Goal: Information Seeking & Learning: Find specific fact

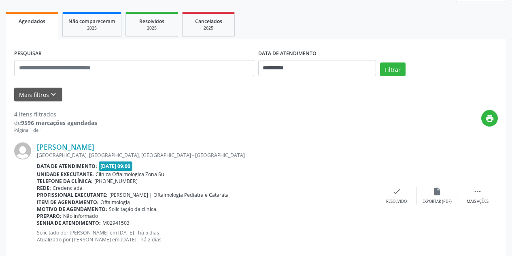
scroll to position [122, 0]
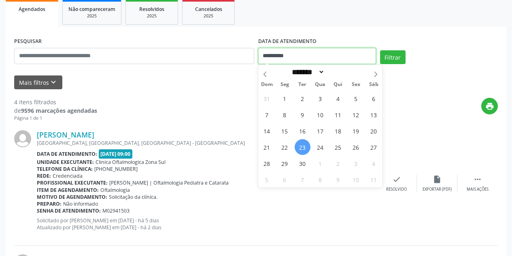
click at [320, 53] on input "**********" at bounding box center [317, 56] width 118 height 16
click at [302, 145] on span "23" at bounding box center [303, 147] width 16 height 16
type input "**********"
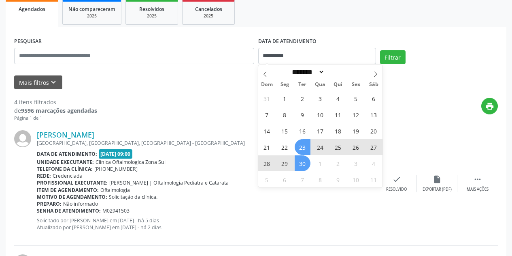
click at [304, 164] on span "30" at bounding box center [303, 163] width 16 height 16
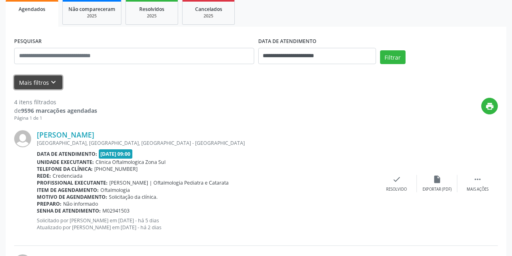
click at [55, 77] on button "Mais filtros keyboard_arrow_down" at bounding box center [38, 82] width 48 height 14
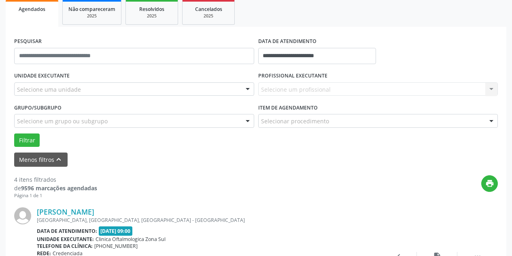
click at [89, 87] on div "Selecione uma unidade" at bounding box center [134, 89] width 240 height 14
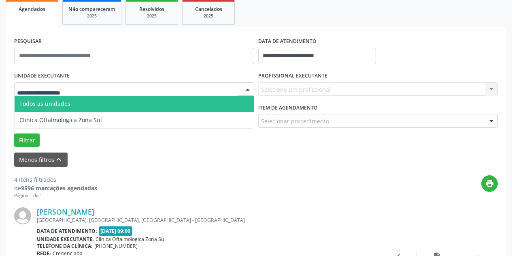
click at [108, 108] on span "Todos as unidades" at bounding box center [134, 104] width 239 height 16
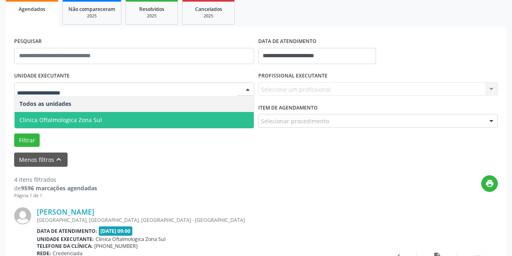
click at [94, 118] on span "Clinica Oftalmologica Zona Sul" at bounding box center [60, 120] width 83 height 8
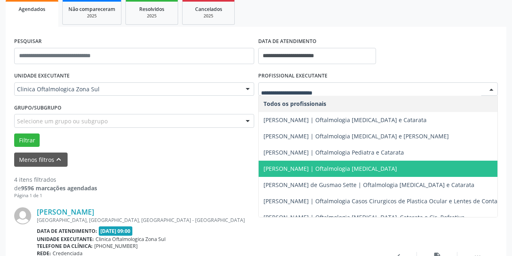
click at [292, 166] on span "[PERSON_NAME] | Oftalmologia [MEDICAL_DATA]" at bounding box center [331, 168] width 134 height 8
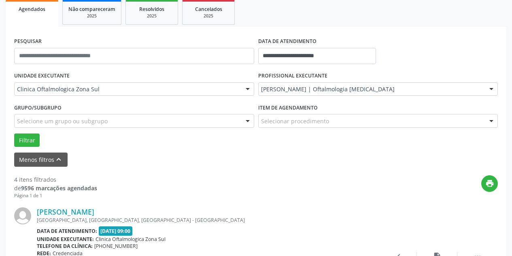
click at [173, 122] on div "Selecione um grupo ou subgrupo" at bounding box center [134, 121] width 240 height 14
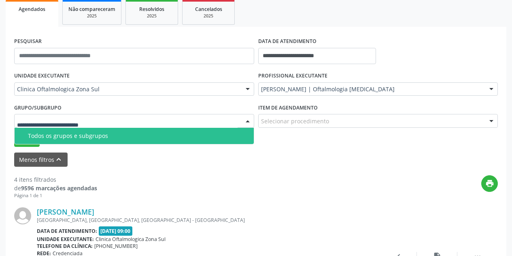
click at [132, 139] on span "Todos os grupos e subgrupos" at bounding box center [134, 136] width 239 height 16
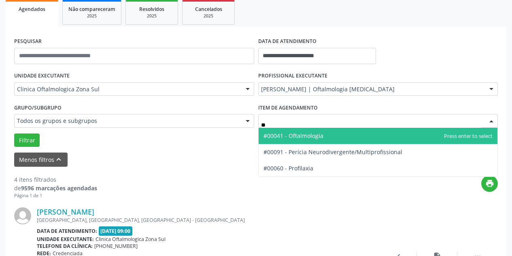
type input "***"
click at [298, 135] on span "#00041 - Oftalmologia" at bounding box center [294, 136] width 60 height 8
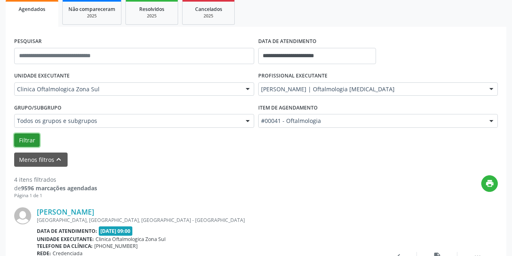
click at [30, 143] on button "Filtrar" at bounding box center [27, 140] width 26 height 14
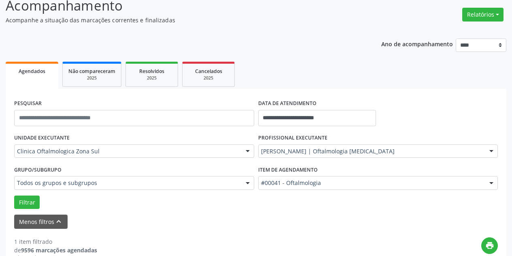
scroll to position [81, 0]
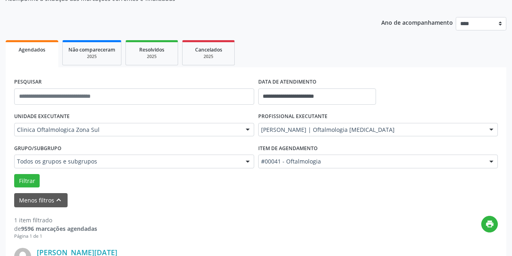
click at [365, 124] on div "[PERSON_NAME] | Oftalmologia [MEDICAL_DATA]" at bounding box center [378, 130] width 240 height 14
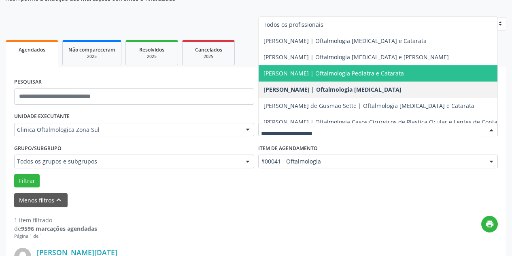
click at [375, 73] on span "[PERSON_NAME] | Oftalmologia Pediatra e Catarata" at bounding box center [334, 73] width 141 height 8
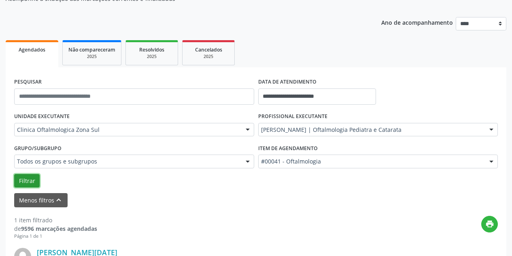
click at [29, 177] on button "Filtrar" at bounding box center [27, 181] width 26 height 14
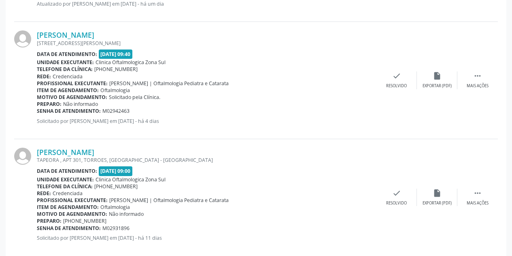
scroll to position [930, 0]
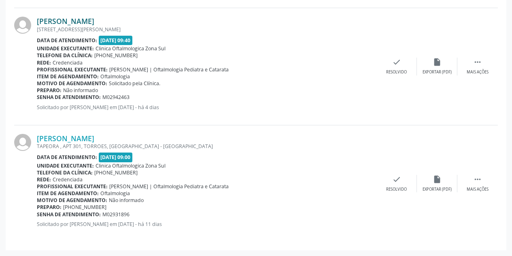
click at [94, 21] on link "[PERSON_NAME]" at bounding box center [66, 21] width 58 height 9
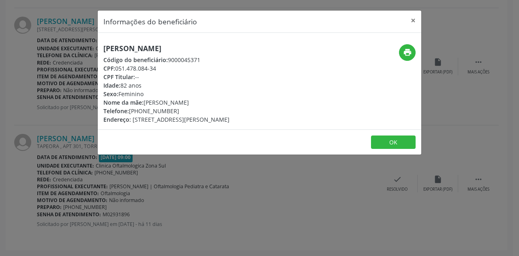
drag, startPoint x: 222, startPoint y: 47, endPoint x: 104, endPoint y: 50, distance: 117.5
click at [104, 50] on h5 "[PERSON_NAME]" at bounding box center [166, 48] width 126 height 9
copy h5 "[PERSON_NAME]"
drag, startPoint x: 414, startPoint y: 21, endPoint x: 390, endPoint y: 14, distance: 24.9
click at [414, 16] on button "×" at bounding box center [413, 21] width 16 height 20
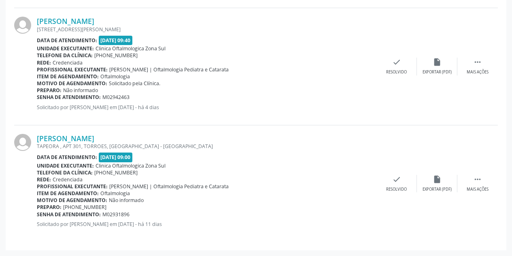
drag, startPoint x: 134, startPoint y: 96, endPoint x: 38, endPoint y: 99, distance: 96.5
click at [36, 98] on div "[PERSON_NAME] [STREET_ADDRESS][PERSON_NAME] Data de atendimento: [DATE] 09:40 U…" at bounding box center [256, 66] width 484 height 117
copy div "[PERSON_NAME] [STREET_ADDRESS][PERSON_NAME] Data de atendimento: [DATE] 09:40 U…"
click at [41, 99] on b "Senha de atendimento:" at bounding box center [69, 97] width 64 height 7
click at [135, 94] on div "Senha de atendimento: M02942463" at bounding box center [207, 97] width 340 height 7
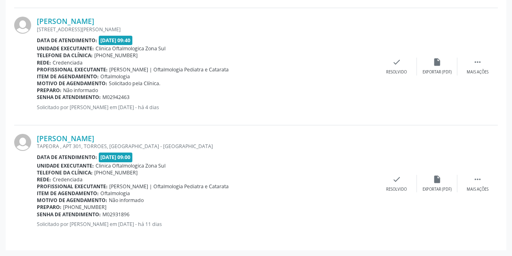
click at [126, 96] on span "M02942463" at bounding box center [115, 97] width 27 height 7
drag, startPoint x: 131, startPoint y: 96, endPoint x: 38, endPoint y: 100, distance: 92.9
click at [38, 100] on div "Senha de atendimento: M02942463" at bounding box center [207, 97] width 340 height 7
copy div "Senha de atendimento: M02942463"
click at [84, 137] on link "[PERSON_NAME]" at bounding box center [66, 138] width 58 height 9
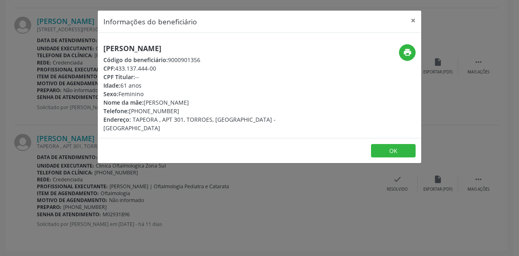
drag, startPoint x: 197, startPoint y: 48, endPoint x: 104, endPoint y: 48, distance: 93.6
click at [104, 48] on h5 "[PERSON_NAME]" at bounding box center [205, 48] width 204 height 9
copy h5 "[PERSON_NAME]"
drag, startPoint x: 163, startPoint y: 68, endPoint x: 118, endPoint y: 71, distance: 45.1
click at [118, 71] on div "CPF: 433.137.444-00" at bounding box center [205, 68] width 204 height 9
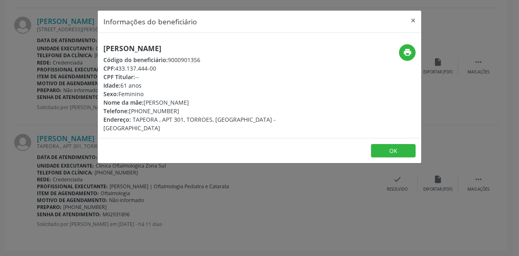
copy div "433.137.444-00"
drag, startPoint x: 176, startPoint y: 113, endPoint x: 142, endPoint y: 113, distance: 34.0
click at [142, 113] on div "Telefone: [PHONE_NUMBER]" at bounding box center [205, 111] width 204 height 9
copy div "98653-6449"
drag, startPoint x: 217, startPoint y: 102, endPoint x: 153, endPoint y: 107, distance: 64.2
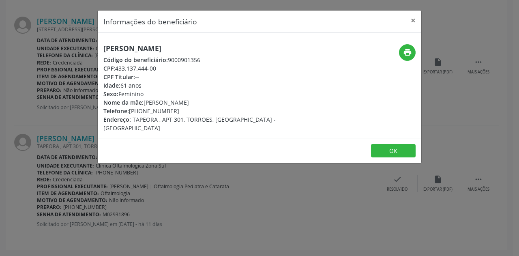
click at [153, 107] on div "[PERSON_NAME] Código do beneficiário: 9000901356 CPF: 433.137.444-00 CPF Titula…" at bounding box center [205, 88] width 204 height 88
click at [210, 98] on div "[PERSON_NAME] Código do beneficiário: 9000901356 CPF: 433.137.444-00 CPF Titula…" at bounding box center [205, 88] width 204 height 88
click at [211, 101] on div "Nome da mãe: [PERSON_NAME]" at bounding box center [205, 102] width 204 height 9
drag, startPoint x: 211, startPoint y: 101, endPoint x: 146, endPoint y: 102, distance: 65.2
click at [146, 102] on div "Nome da mãe: [PERSON_NAME]" at bounding box center [205, 102] width 204 height 9
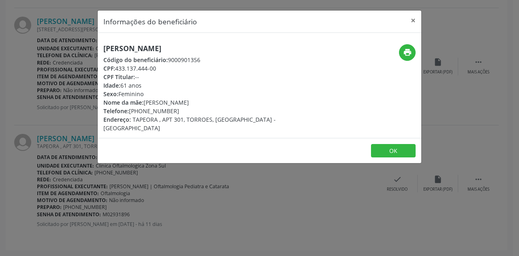
copy div "[PERSON_NAME]"
click at [414, 19] on button "×" at bounding box center [413, 21] width 16 height 20
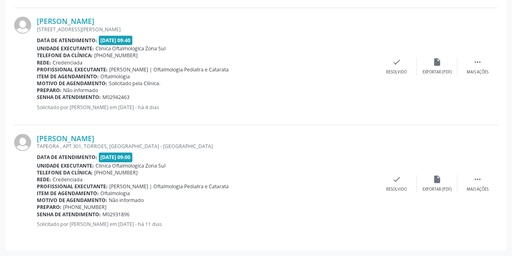
drag, startPoint x: 134, startPoint y: 215, endPoint x: 38, endPoint y: 216, distance: 96.4
click at [38, 216] on div "Senha de atendimento: M02931896" at bounding box center [207, 214] width 340 height 7
copy div "Senha de atendimento: M02931896"
click at [80, 135] on link "[PERSON_NAME]" at bounding box center [66, 138] width 58 height 9
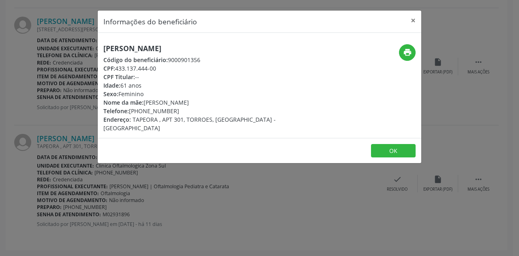
drag, startPoint x: 147, startPoint y: 86, endPoint x: 102, endPoint y: 86, distance: 45.8
click at [102, 86] on div "[PERSON_NAME] Código do beneficiário: 9000901356 CPF: 433.137.444-00 CPF Titula…" at bounding box center [206, 88] width 216 height 88
copy div "Idade: 61 anos"
click at [416, 19] on button "×" at bounding box center [413, 21] width 16 height 20
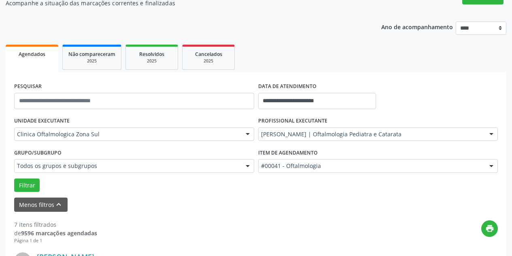
scroll to position [81, 0]
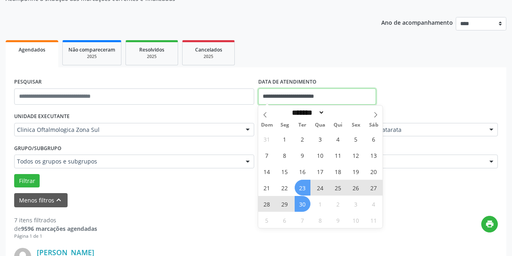
click at [362, 96] on input "**********" at bounding box center [317, 96] width 118 height 16
click at [376, 115] on icon at bounding box center [376, 115] width 6 height 6
select select "*"
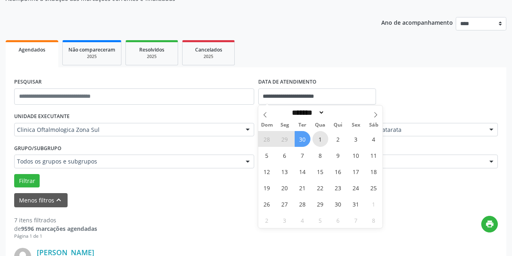
click at [318, 137] on span "1" at bounding box center [321, 139] width 16 height 16
type input "**********"
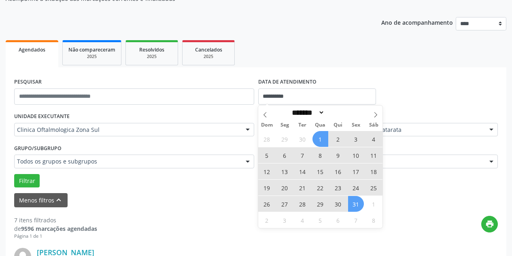
click at [354, 204] on span "31" at bounding box center [356, 204] width 16 height 16
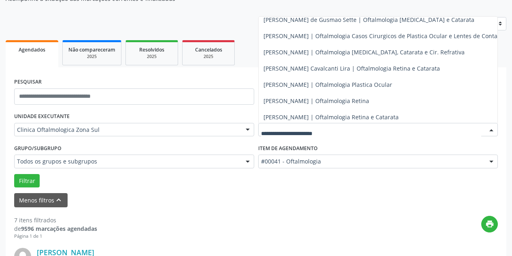
scroll to position [94, 0]
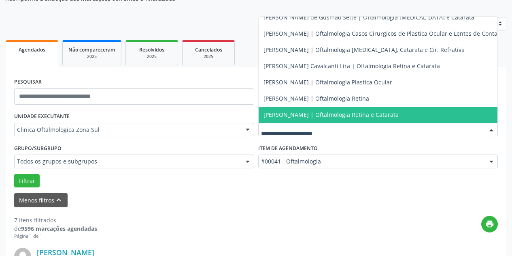
click at [427, 107] on span "[PERSON_NAME] | Oftalmologia Retina e Catarata" at bounding box center [383, 115] width 249 height 16
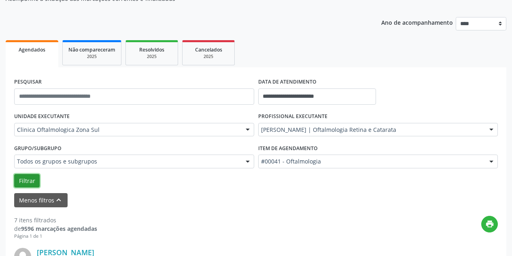
click at [17, 181] on button "Filtrar" at bounding box center [27, 181] width 26 height 14
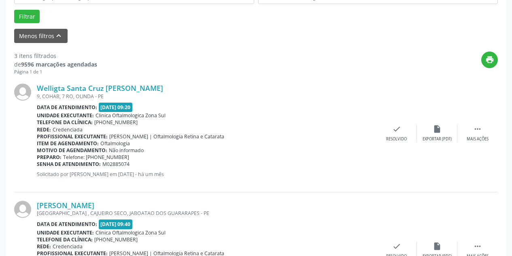
scroll to position [226, 0]
